Goal: Task Accomplishment & Management: Complete application form

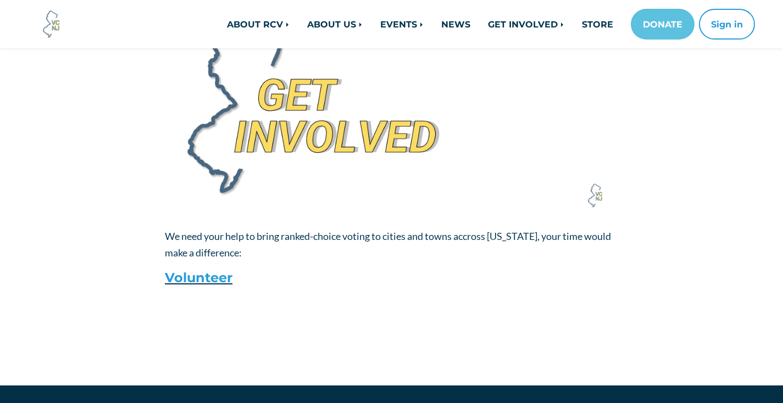
scroll to position [1275, 0]
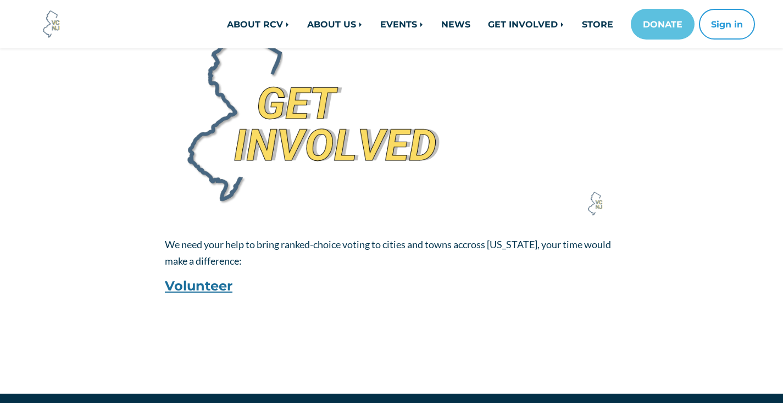
click at [219, 286] on link "Volunteer" at bounding box center [199, 286] width 68 height 16
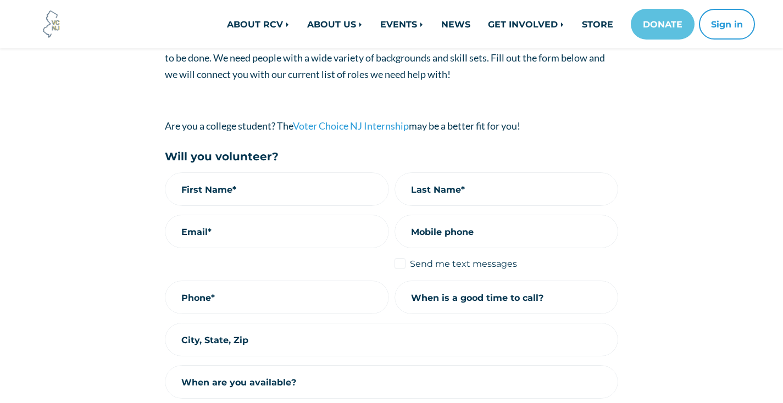
scroll to position [212, 0]
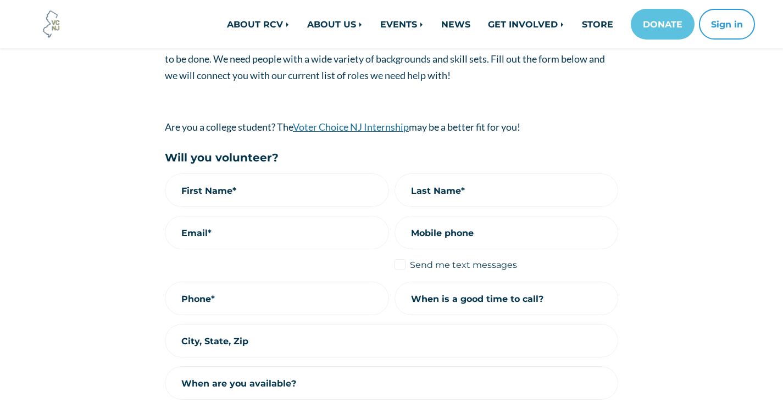
click at [365, 130] on link "Voter Choice NJ Internship" at bounding box center [351, 127] width 116 height 12
